Goal: Task Accomplishment & Management: Use online tool/utility

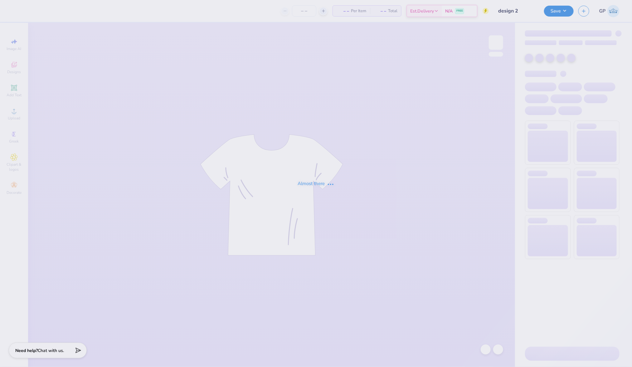
type input "design 2"
type input "12"
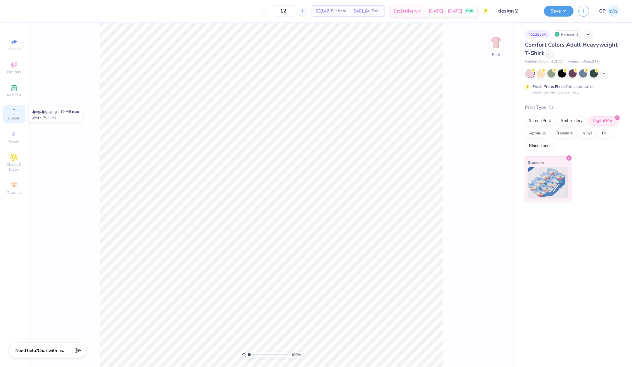
click at [12, 119] on span "Upload" at bounding box center [14, 118] width 12 height 5
click at [13, 121] on span "Upload" at bounding box center [14, 118] width 12 height 5
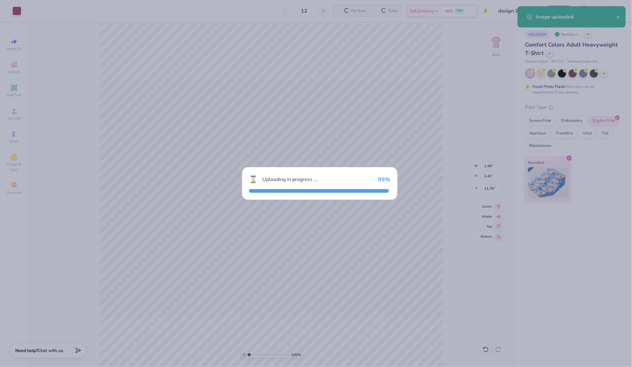
type input "1.44"
type input "1.41"
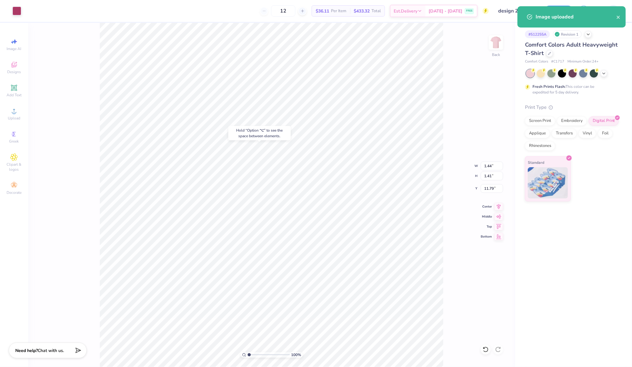
type input "7.19"
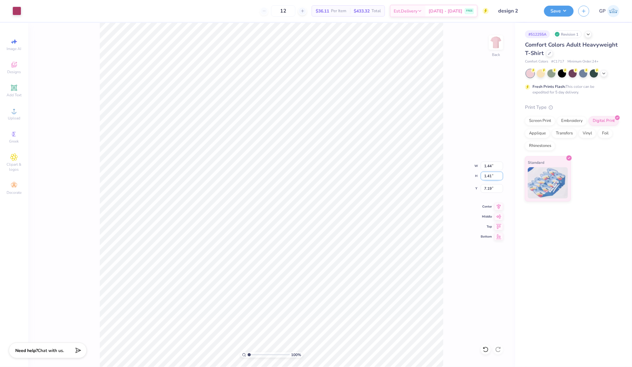
click at [488, 176] on input "1.41" at bounding box center [492, 175] width 22 height 9
type input "1"
type input "1.02"
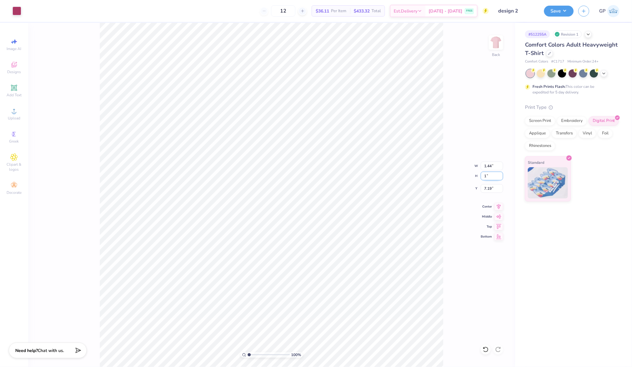
type input "1.00"
type input "7.20"
click at [501, 178] on input "0.99" at bounding box center [492, 175] width 22 height 9
click at [501, 178] on input "0.98" at bounding box center [492, 175] width 22 height 9
type input "0.97"
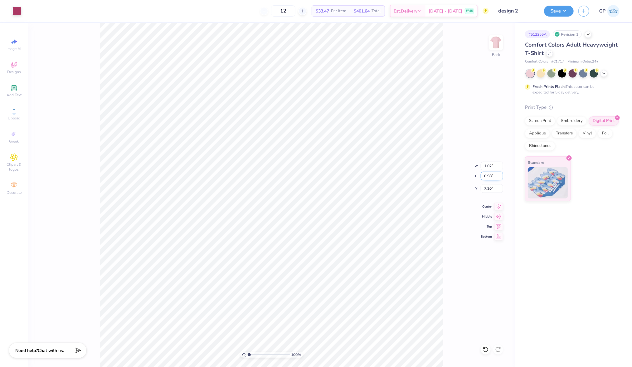
click at [501, 178] on input "0.97" at bounding box center [492, 175] width 22 height 9
type input "0.99"
type input "7.21"
type input "0.85"
type input "0.83"
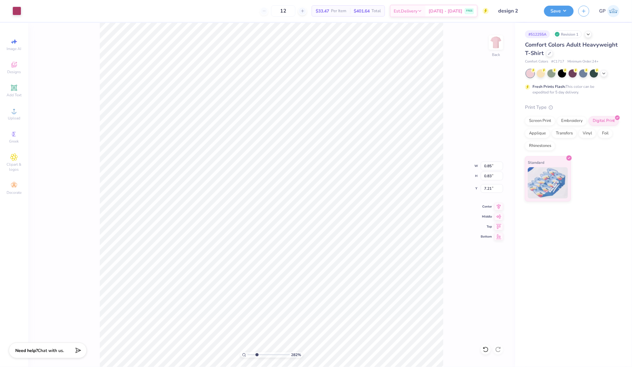
type input "2.82"
click at [257, 354] on input "range" at bounding box center [269, 355] width 42 height 6
type input "0.84"
type input "7.08"
type input "0.71"
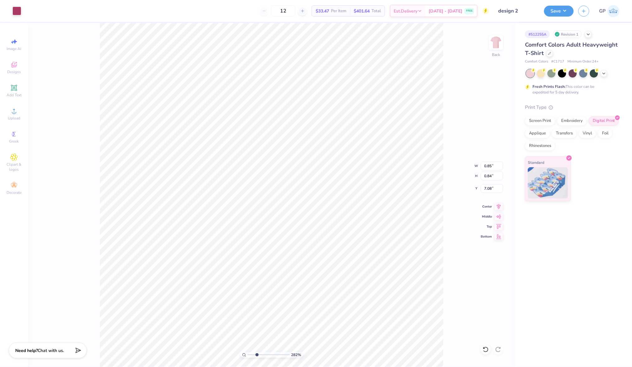
type input "0.70"
type input "7.09"
type input "0.57"
type input "0.56"
type input "7.13"
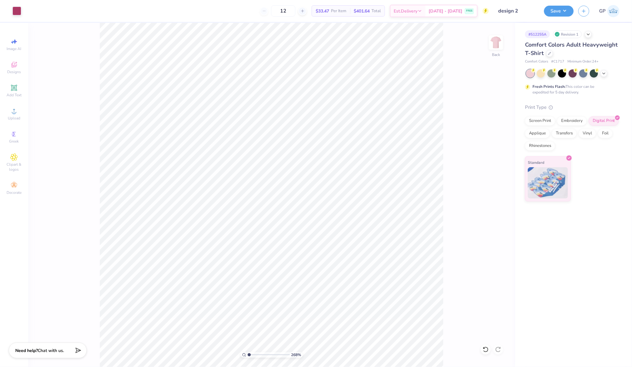
drag, startPoint x: 256, startPoint y: 352, endPoint x: 244, endPoint y: 351, distance: 12.5
type input "1"
click at [248, 352] on input "range" at bounding box center [269, 355] width 42 height 6
click at [16, 116] on span "Upload" at bounding box center [14, 118] width 12 height 5
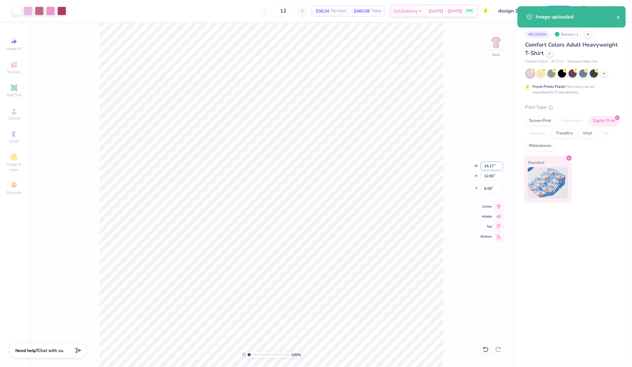
click at [490, 168] on input "14.17" at bounding box center [492, 165] width 22 height 9
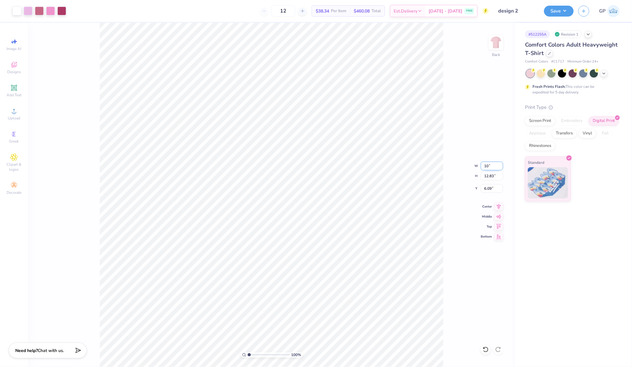
type input "1"
type input "9.00"
type input "8.15"
type input "8.43"
click at [491, 162] on input "9.00" at bounding box center [492, 165] width 22 height 9
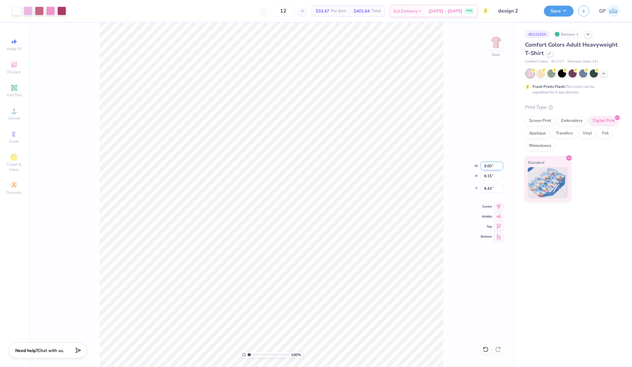
click at [491, 162] on input "9.00" at bounding box center [492, 165] width 22 height 9
type input "10.00"
type input "9.05"
click at [627, 102] on div "# 512255A Revision 1 Comfort Colors Adult Heavyweight T-Shirt Comfort Colors # …" at bounding box center [573, 112] width 117 height 178
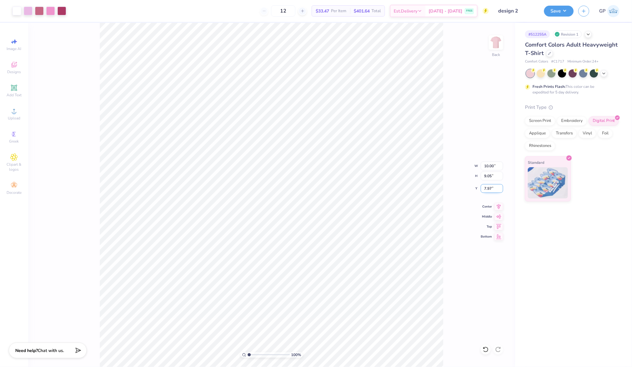
click at [486, 185] on input "7.97" at bounding box center [492, 188] width 22 height 9
type input "3.00"
click at [554, 14] on button "Save" at bounding box center [559, 10] width 30 height 11
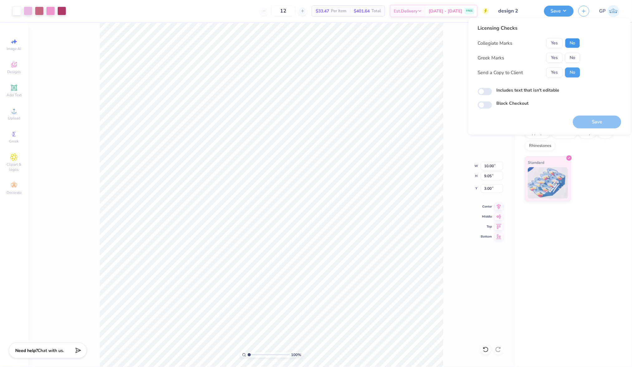
click at [576, 46] on button "No" at bounding box center [573, 43] width 15 height 10
click at [554, 41] on button "Yes" at bounding box center [555, 43] width 16 height 10
click at [568, 53] on button "No" at bounding box center [573, 58] width 15 height 10
click at [490, 88] on div "Includes text that isn't editable" at bounding box center [550, 90] width 144 height 7
click at [487, 89] on input "Includes text that isn't editable" at bounding box center [485, 91] width 14 height 7
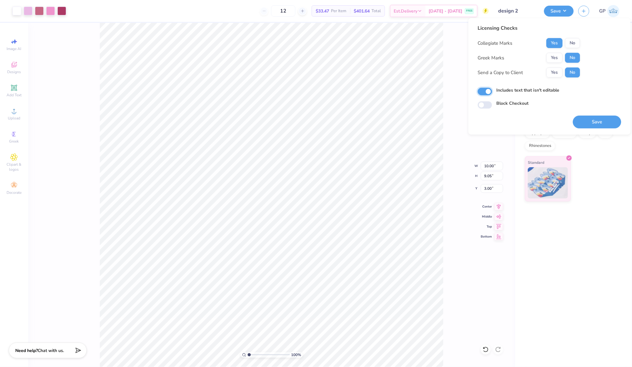
checkbox input "true"
click at [596, 121] on button "Save" at bounding box center [597, 122] width 48 height 13
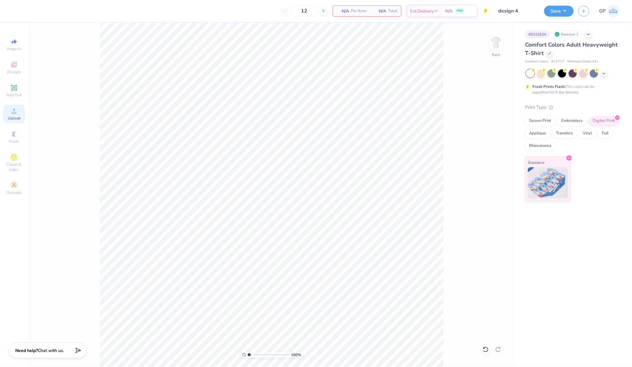
click at [15, 119] on span "Upload" at bounding box center [14, 118] width 12 height 5
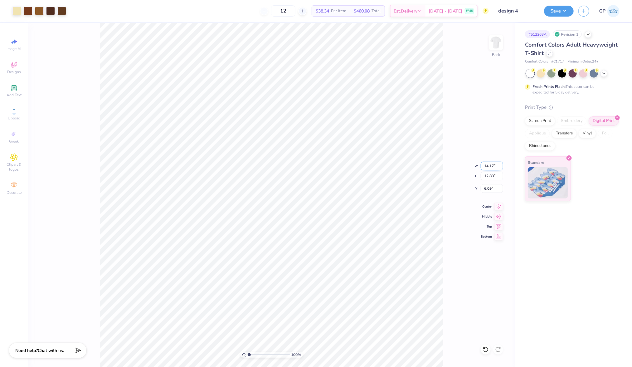
click at [481, 166] on input "14.17" at bounding box center [492, 165] width 22 height 9
type input "10.00"
type input "9.05"
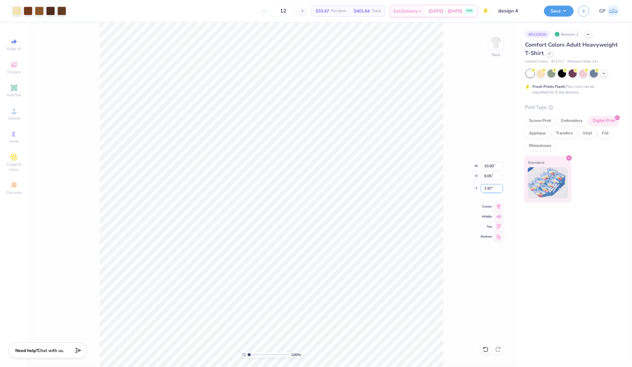
click at [490, 184] on input "7.97" at bounding box center [492, 188] width 22 height 9
type input "3.00"
click at [555, 8] on button "Save" at bounding box center [559, 10] width 30 height 11
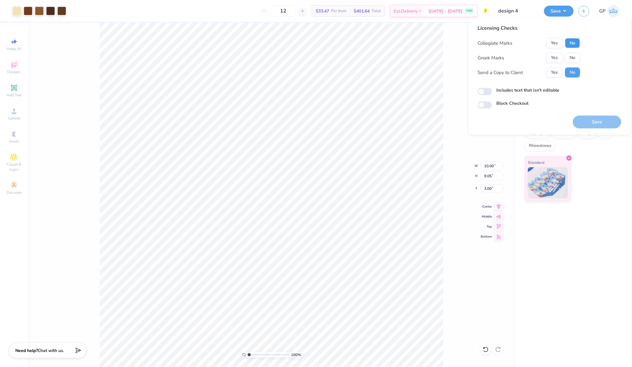
click at [572, 44] on button "No" at bounding box center [573, 43] width 15 height 10
click at [555, 44] on button "Yes" at bounding box center [555, 43] width 16 height 10
click at [571, 59] on button "No" at bounding box center [573, 58] width 15 height 10
click at [495, 90] on div "Includes text that isn't editable" at bounding box center [550, 90] width 144 height 7
click at [485, 91] on input "Includes text that isn't editable" at bounding box center [485, 91] width 14 height 7
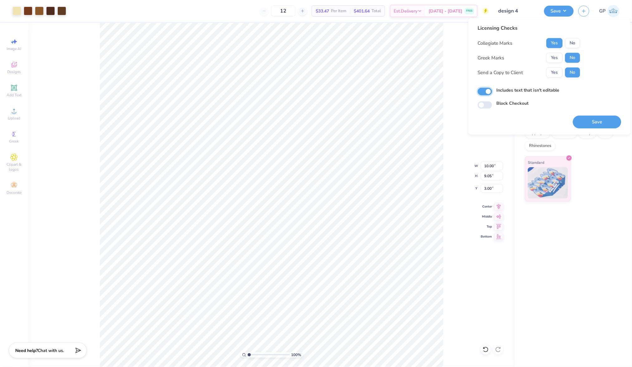
checkbox input "true"
click at [593, 121] on button "Save" at bounding box center [597, 122] width 48 height 13
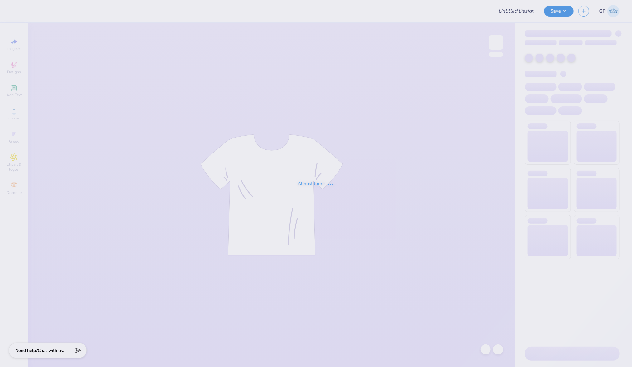
type input "design 7"
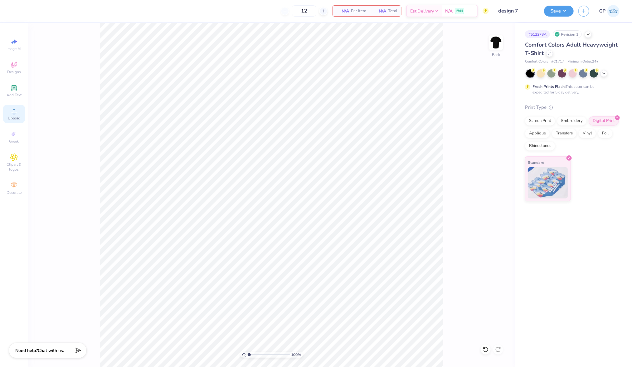
click at [14, 118] on span "Upload" at bounding box center [14, 118] width 12 height 5
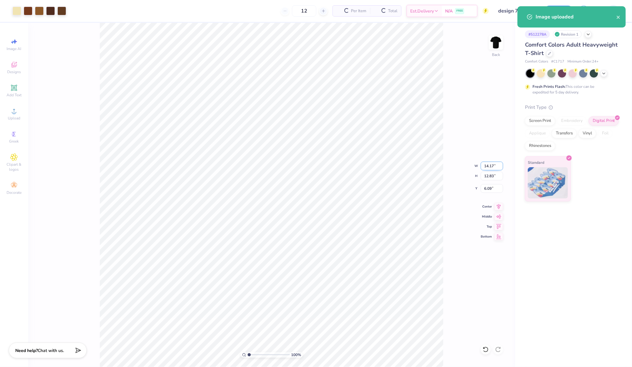
click at [485, 164] on input "14.17" at bounding box center [492, 165] width 22 height 9
type input "10.00"
type input "9.05"
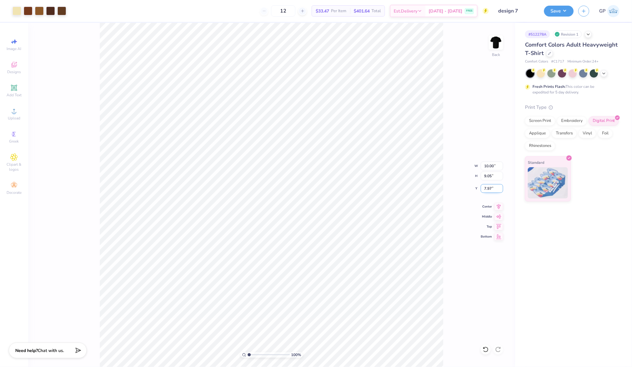
click at [489, 191] on input "7.97" at bounding box center [492, 188] width 22 height 9
type input "3.00"
click at [556, 7] on button "Save" at bounding box center [559, 10] width 30 height 11
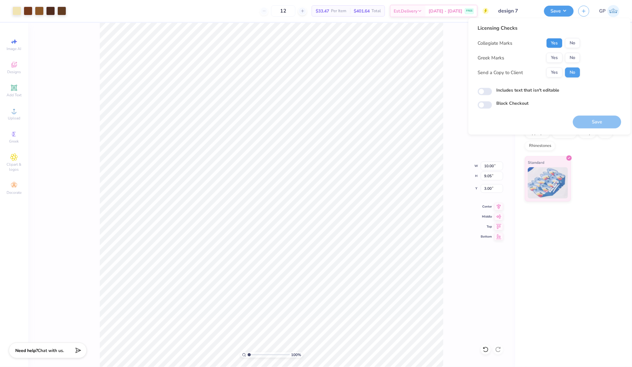
click at [554, 38] on button "Yes" at bounding box center [555, 43] width 16 height 10
click at [568, 56] on button "No" at bounding box center [573, 58] width 15 height 10
click at [490, 96] on div "Licensing Checks Collegiate Marks Yes No Greek Marks Yes No Send a Copy to Clie…" at bounding box center [550, 66] width 144 height 84
click at [484, 92] on input "Includes text that isn't editable" at bounding box center [485, 91] width 14 height 7
checkbox input "true"
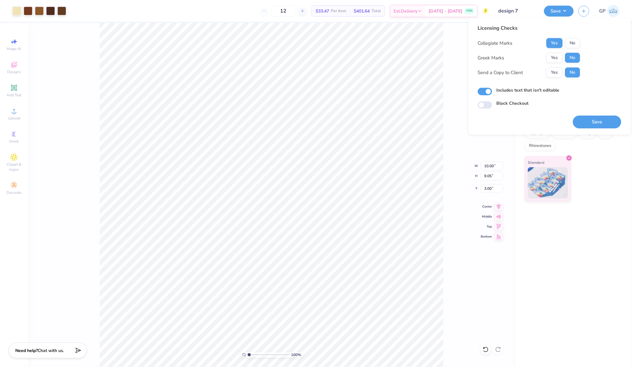
click at [595, 164] on div "Standard" at bounding box center [572, 178] width 95 height 45
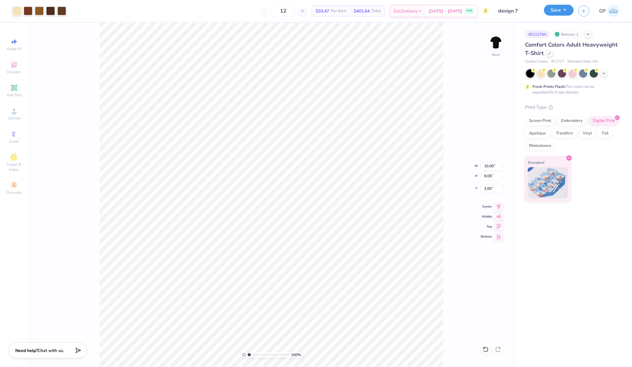
click at [560, 14] on button "Save" at bounding box center [559, 10] width 30 height 11
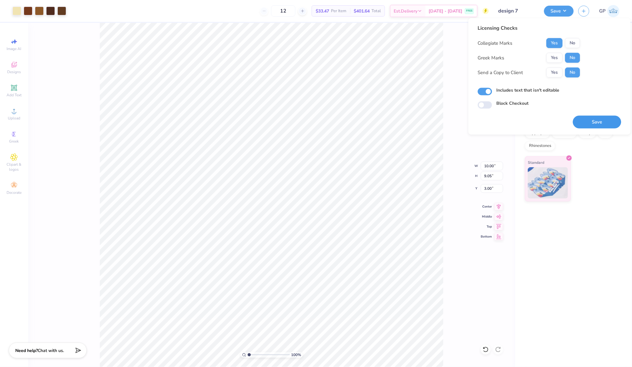
click at [586, 120] on button "Save" at bounding box center [597, 122] width 48 height 13
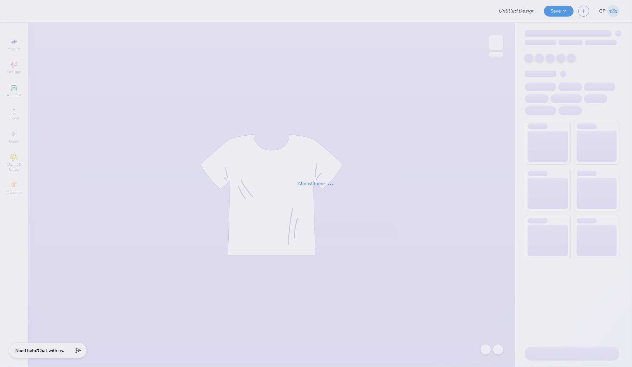
type input "chi psi formal 2025"
